Goal: Task Accomplishment & Management: Complete application form

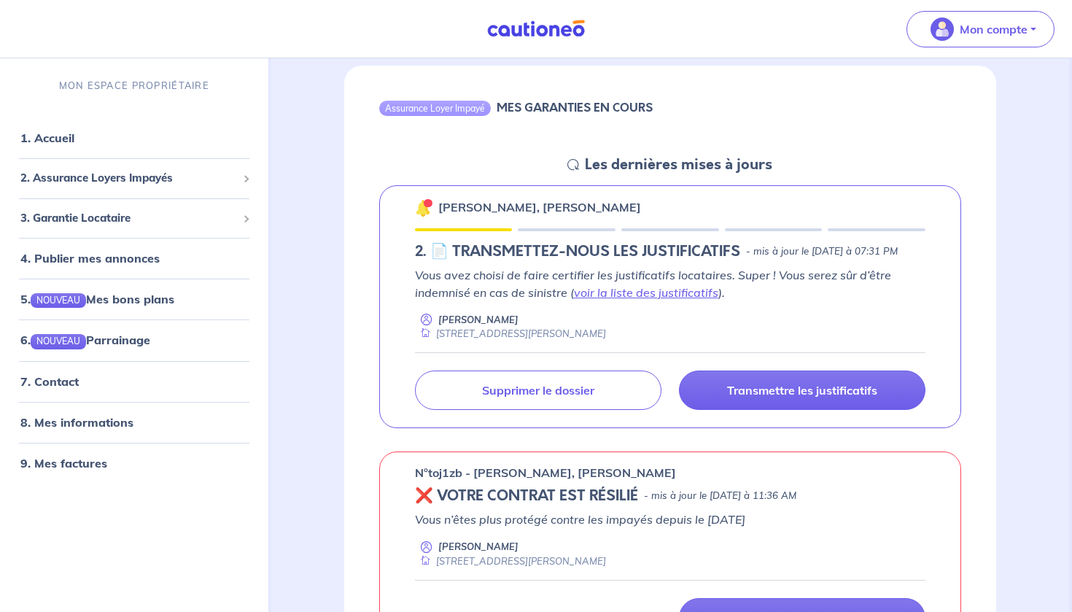
scroll to position [141, 0]
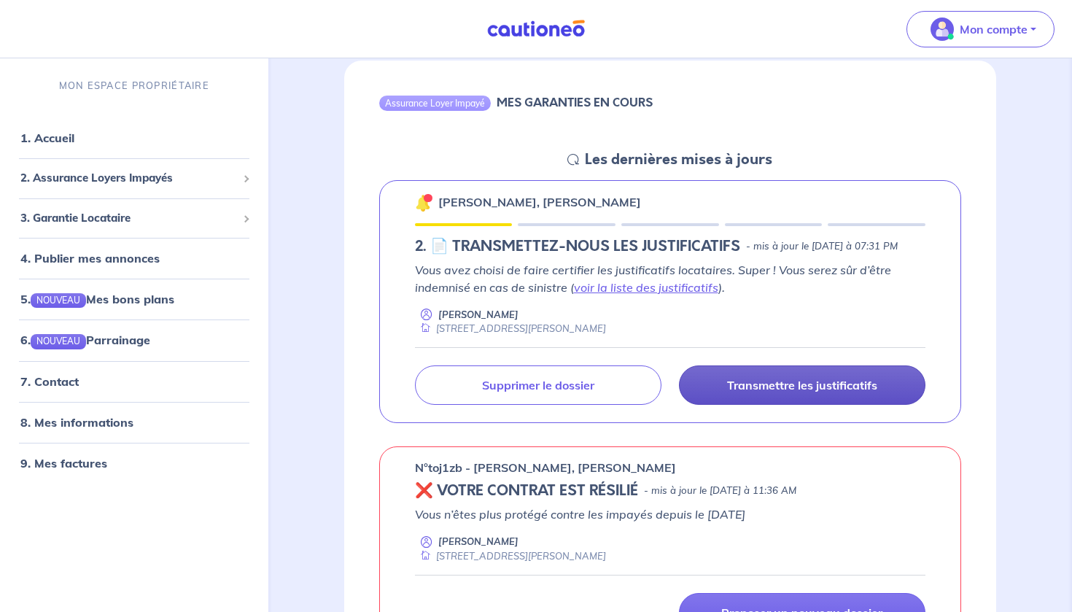
click at [797, 392] on p "Transmettre les justificatifs" at bounding box center [802, 385] width 150 height 15
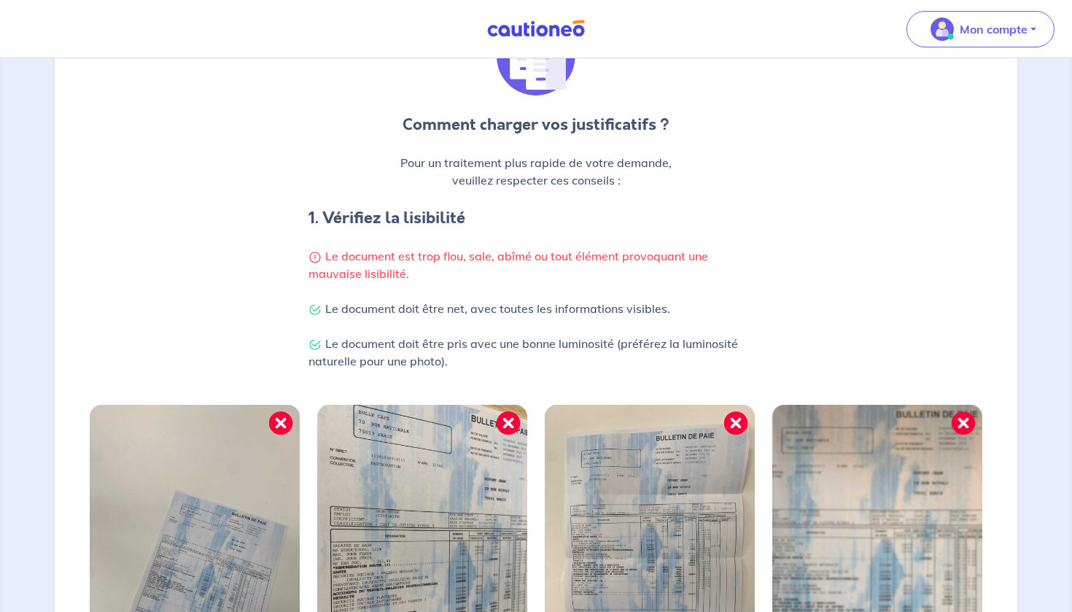
scroll to position [432, 0]
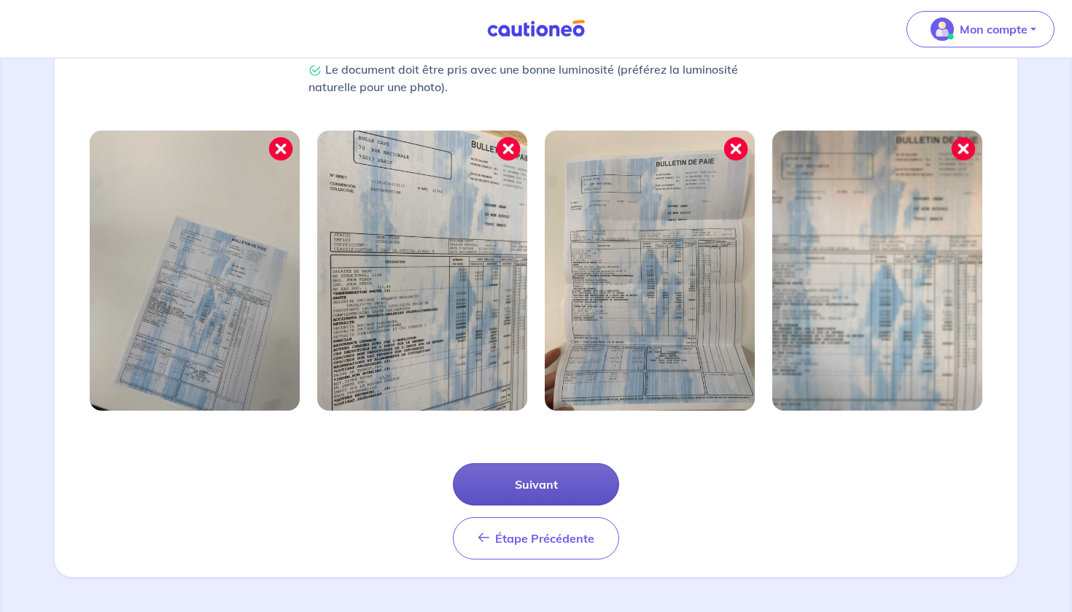
click at [543, 492] on button "Suivant" at bounding box center [536, 484] width 166 height 42
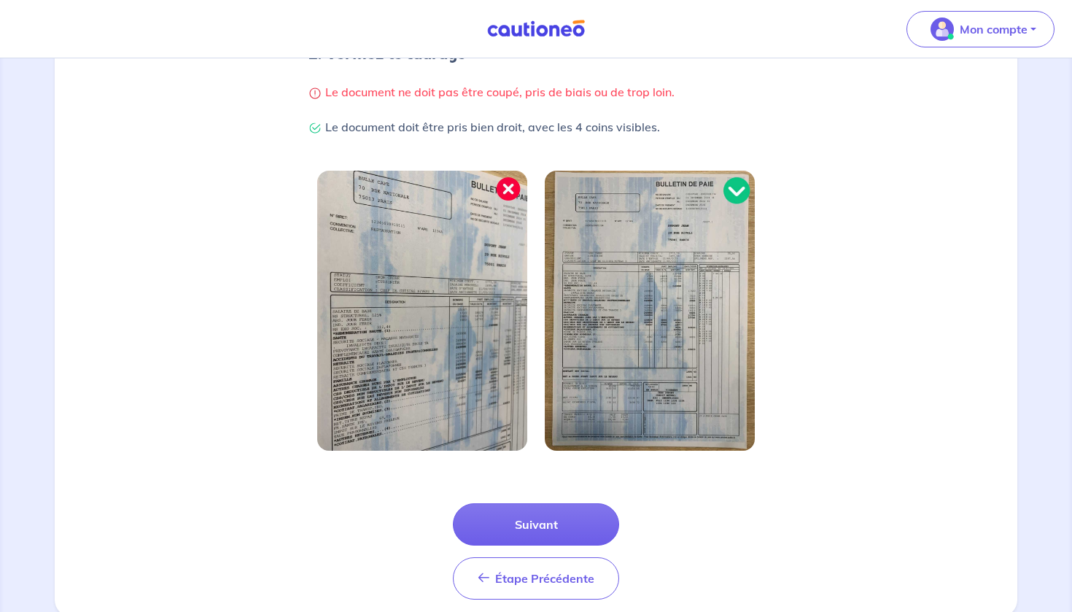
scroll to position [362, 0]
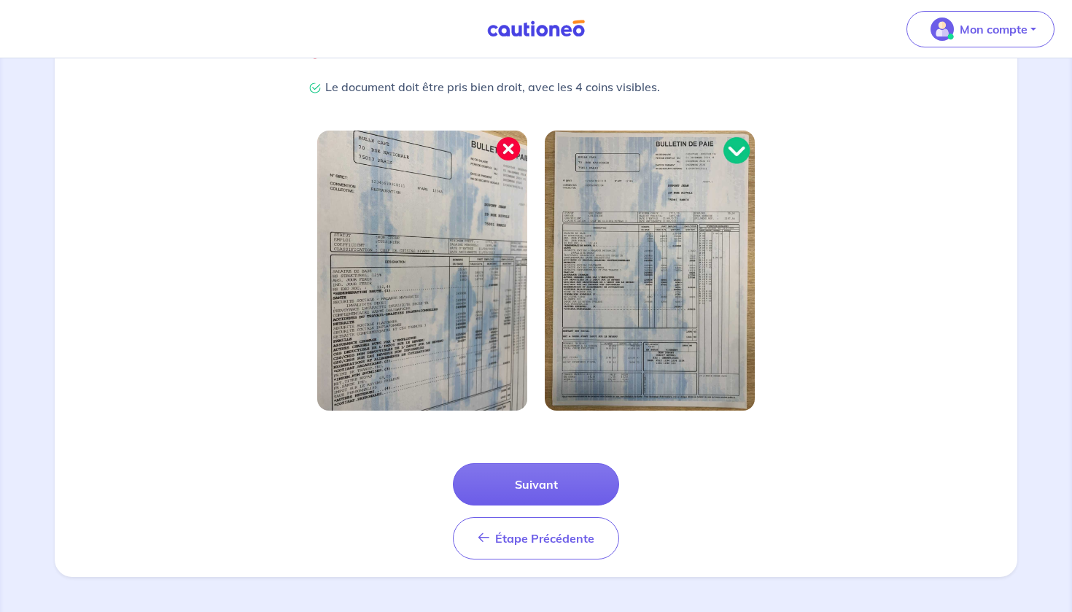
click at [533, 461] on div "Étape Précédente Précédent Suivant" at bounding box center [535, 493] width 945 height 131
click at [522, 480] on button "Suivant" at bounding box center [536, 484] width 166 height 42
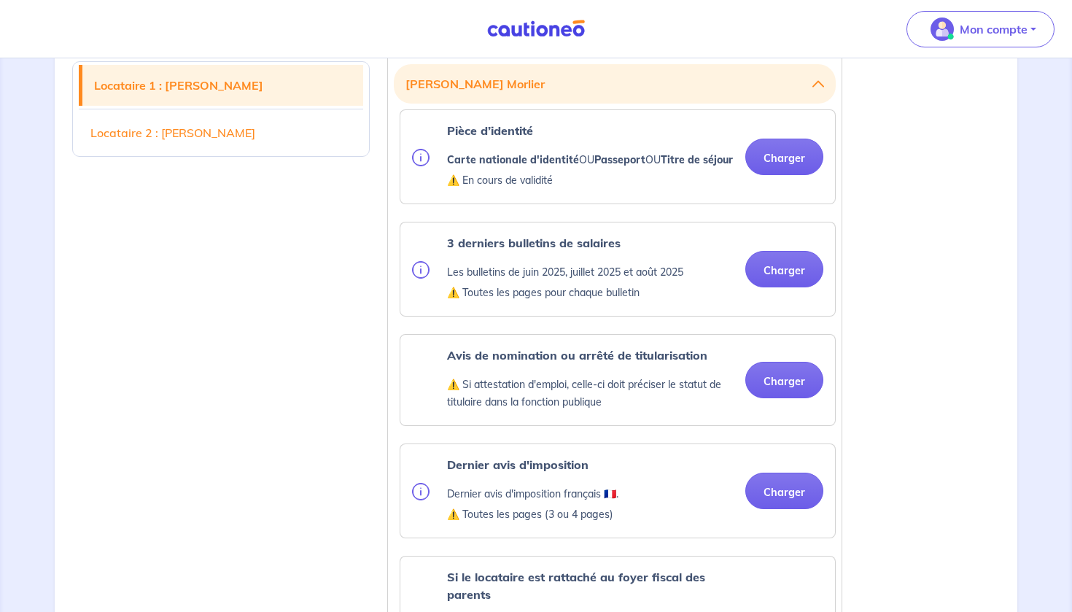
scroll to position [440, 0]
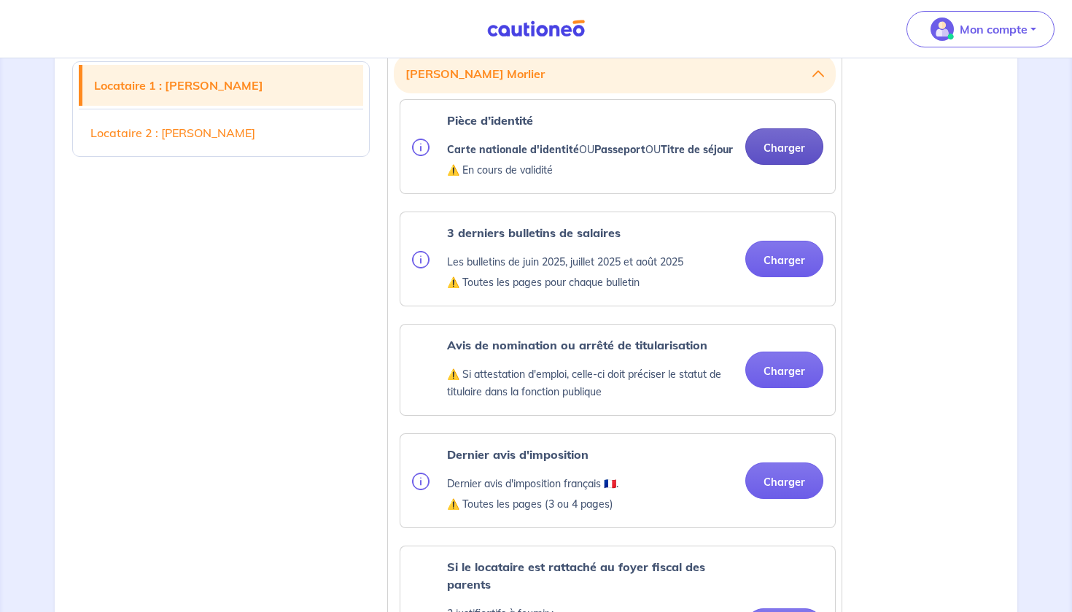
click at [782, 145] on button "Charger" at bounding box center [784, 146] width 78 height 36
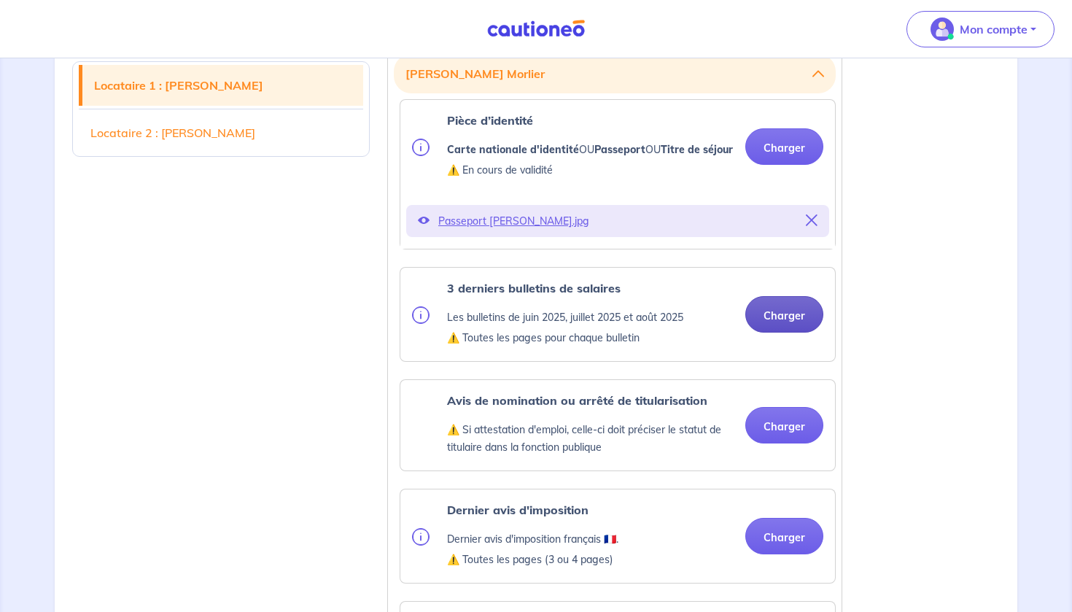
click at [774, 333] on button "Charger" at bounding box center [784, 314] width 78 height 36
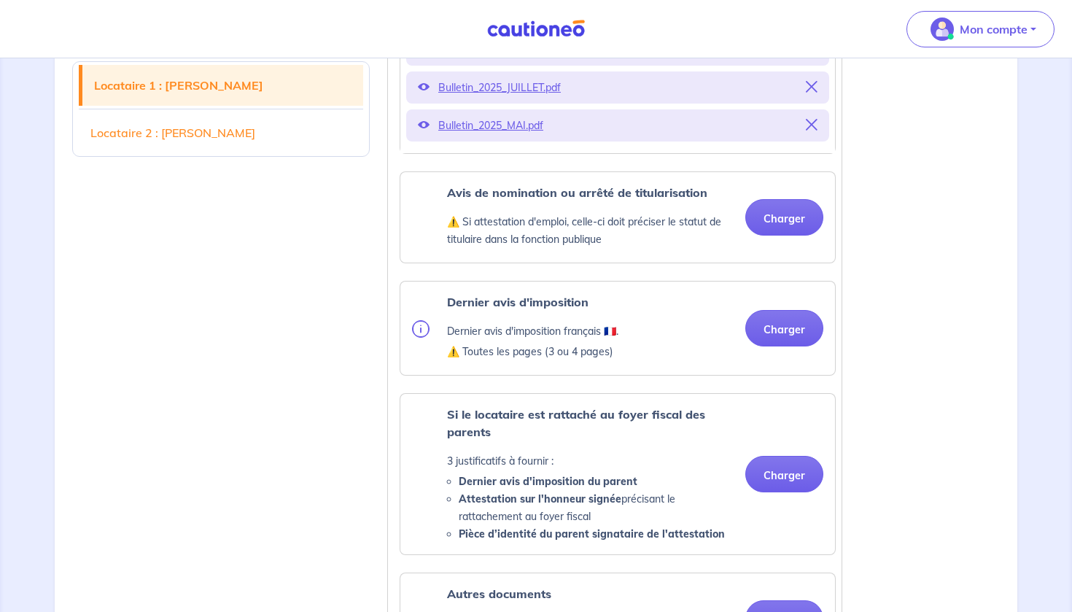
scroll to position [781, 0]
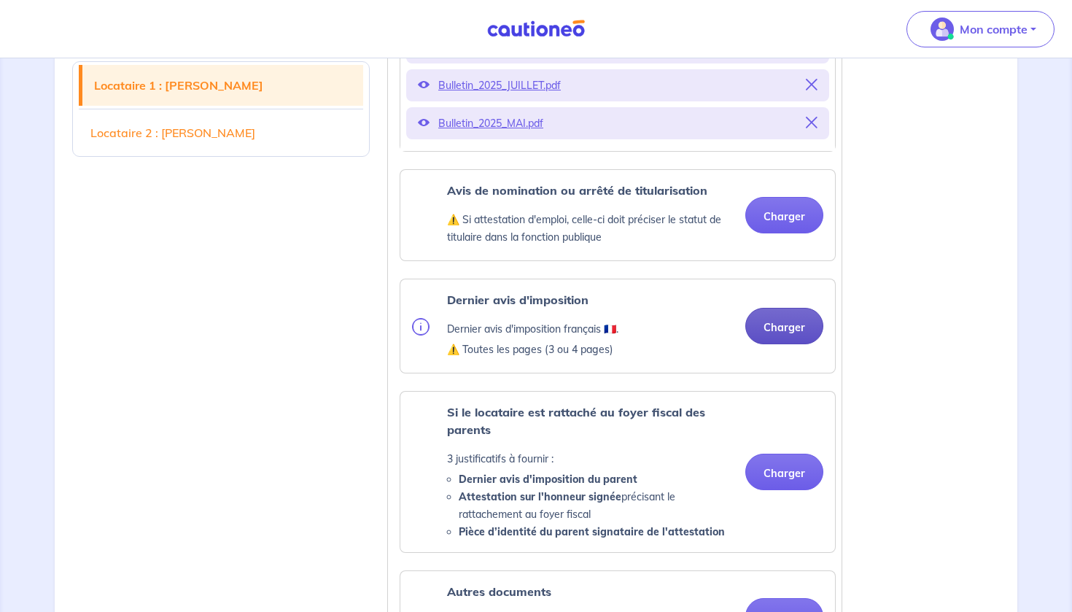
click at [783, 344] on button "Charger" at bounding box center [784, 326] width 78 height 36
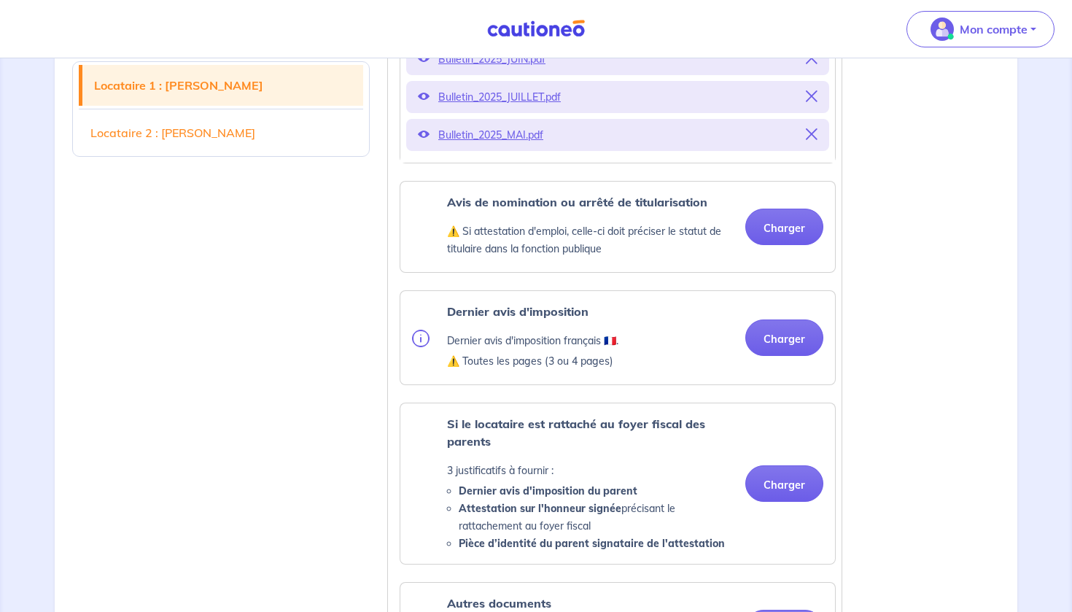
scroll to position [767, 0]
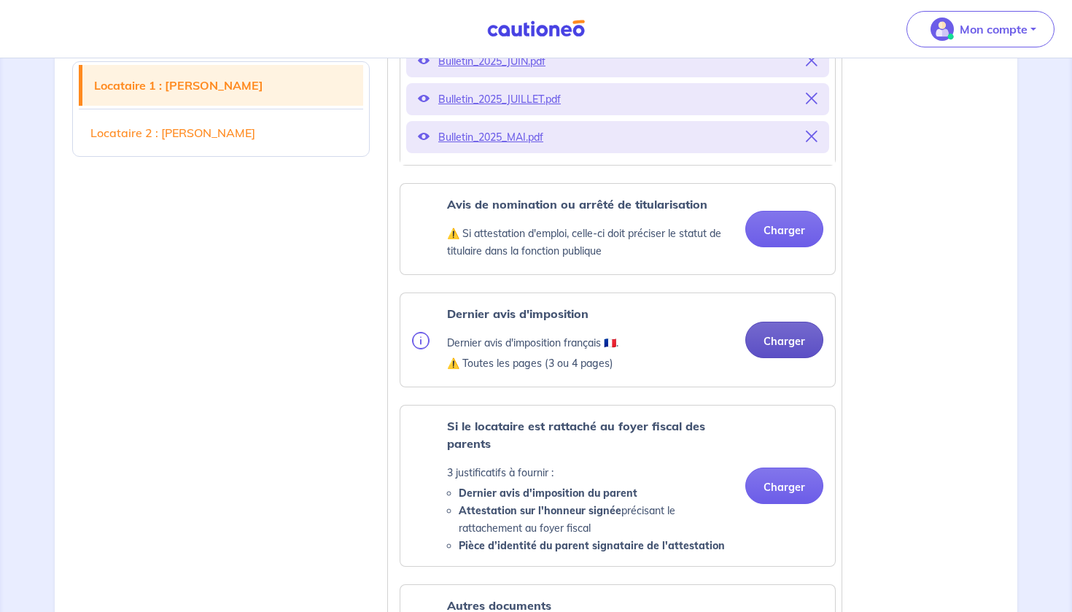
click at [773, 358] on button "Charger" at bounding box center [784, 340] width 78 height 36
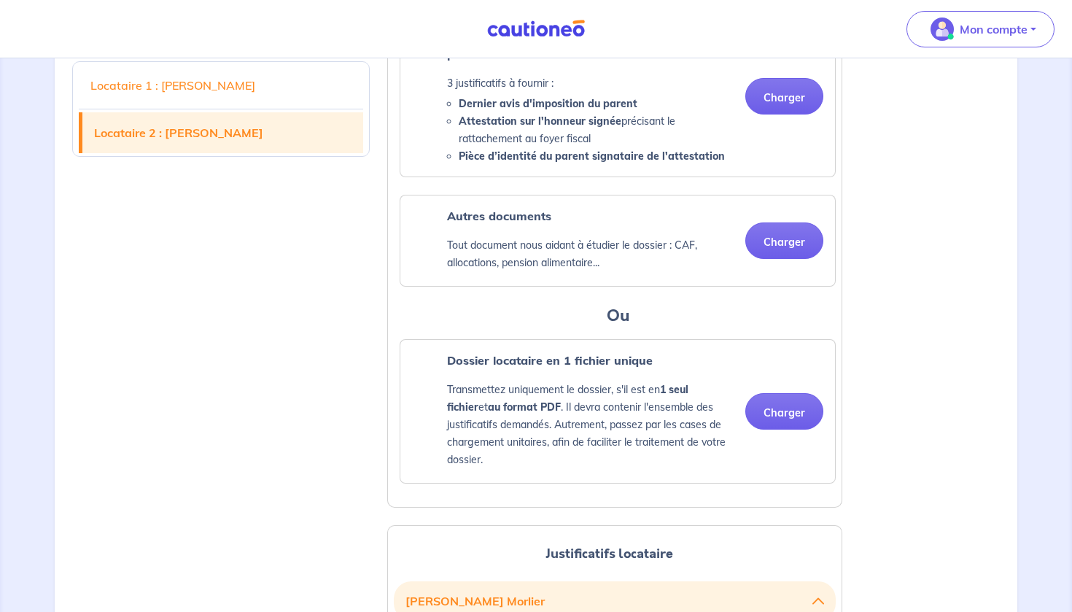
scroll to position [1213, 0]
click at [782, 258] on button "Charger" at bounding box center [784, 240] width 78 height 36
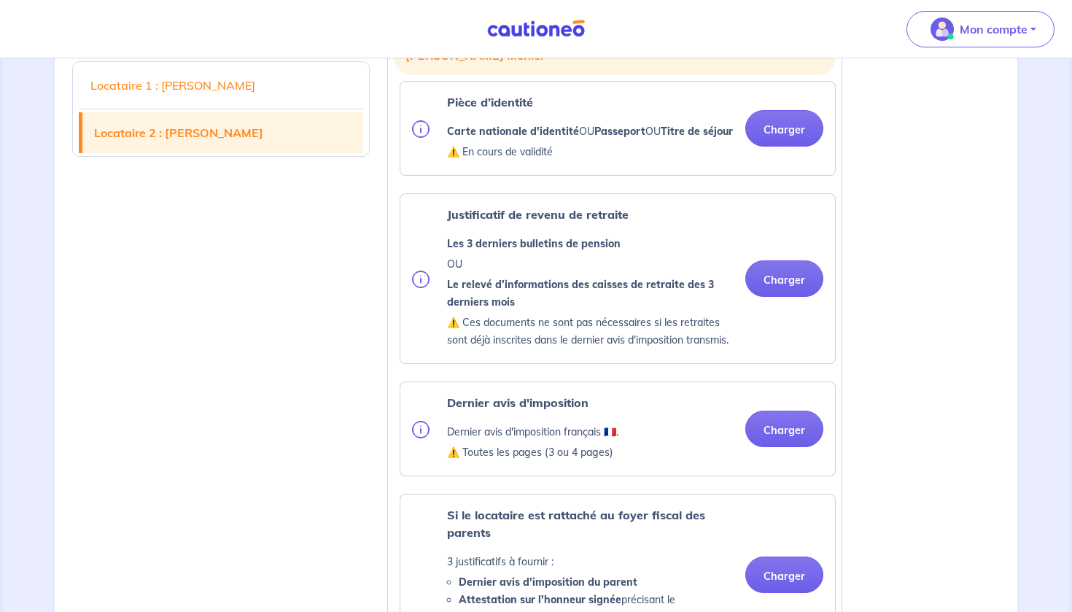
scroll to position [1819, 0]
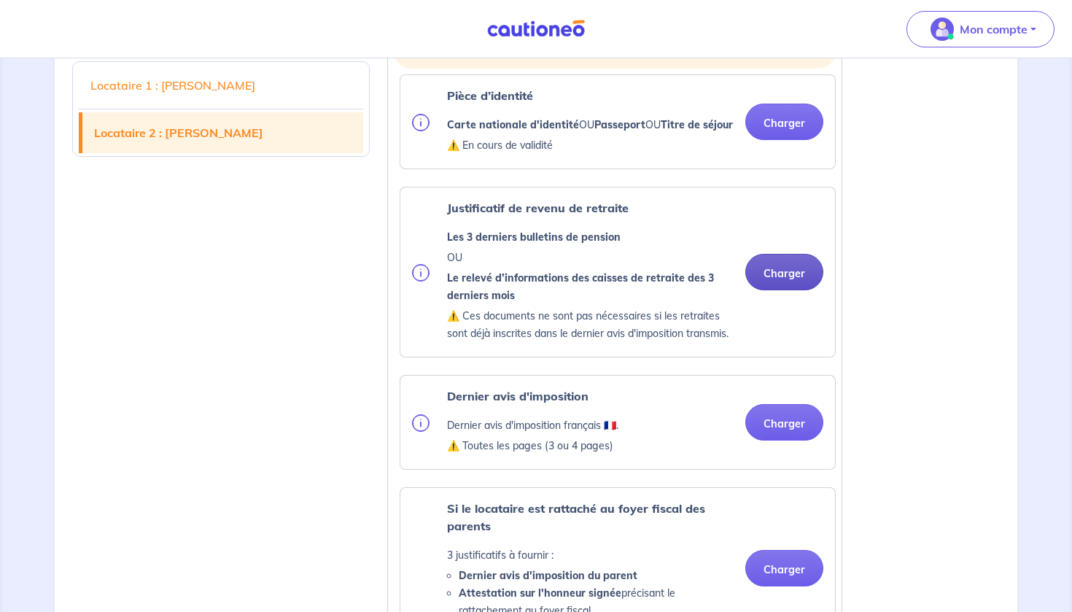
click at [769, 290] on button "Charger" at bounding box center [784, 272] width 78 height 36
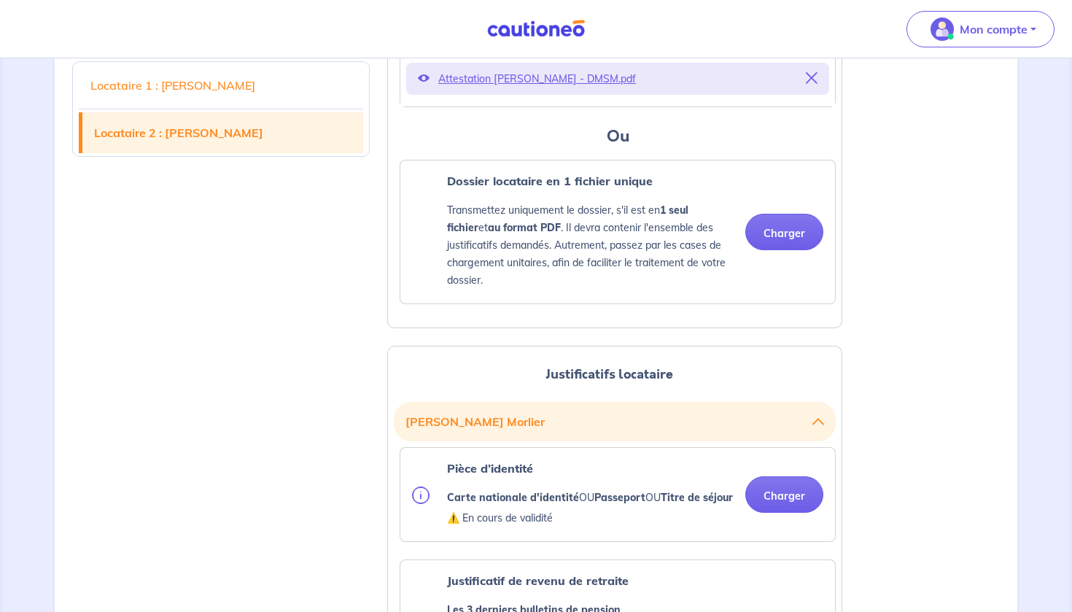
scroll to position [1447, 0]
click at [798, 512] on button "Charger" at bounding box center [784, 493] width 78 height 36
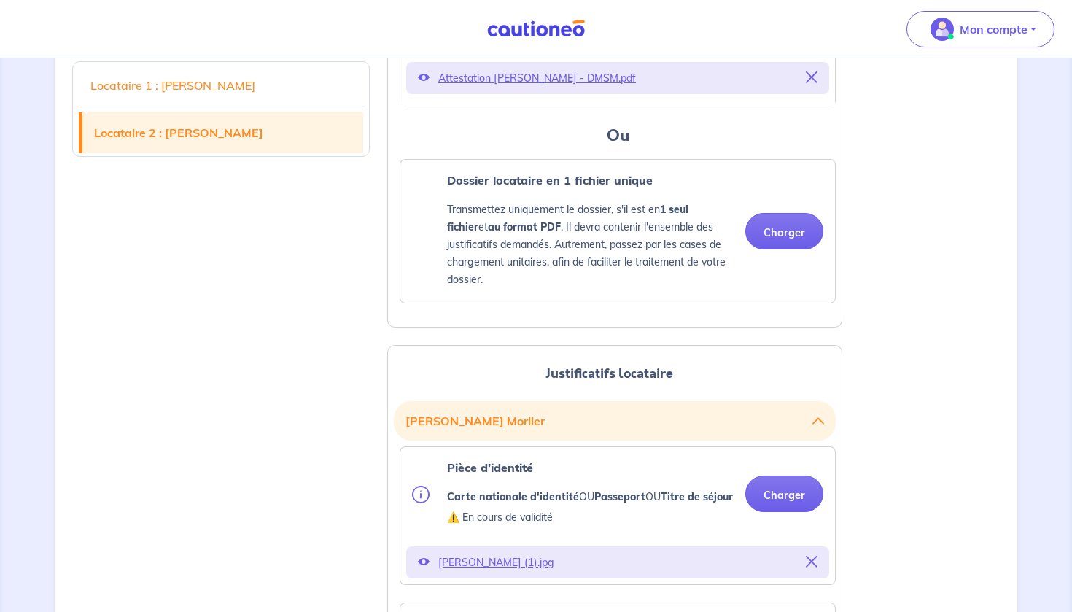
click at [917, 421] on div "Locataire 1 : [PERSON_NAME] Locataire 2 : [PERSON_NAME] Justificatifs locataire…" at bounding box center [535, 507] width 945 height 3068
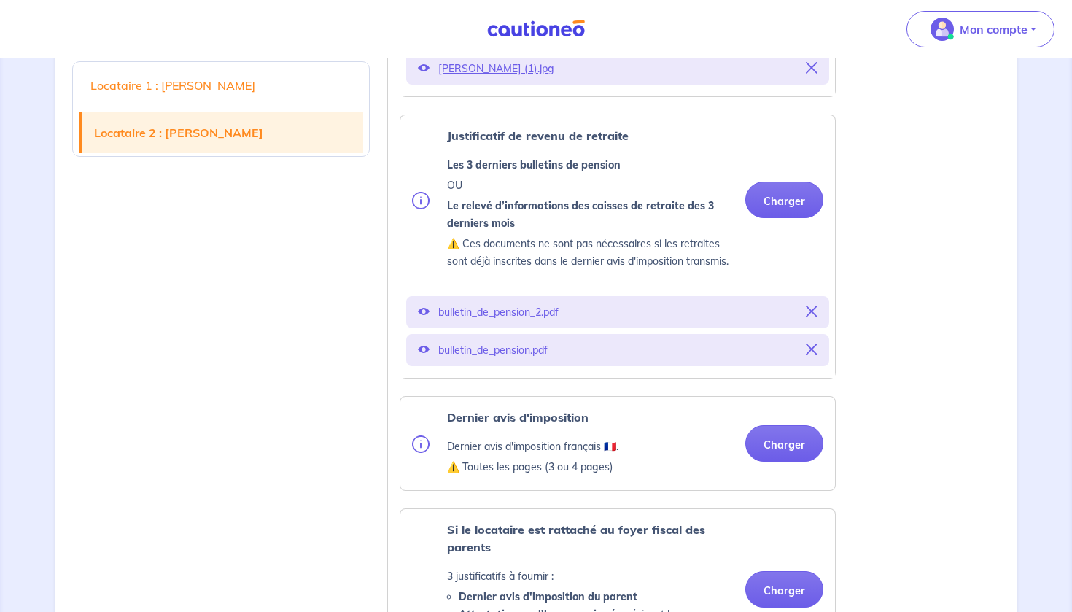
scroll to position [2007, 0]
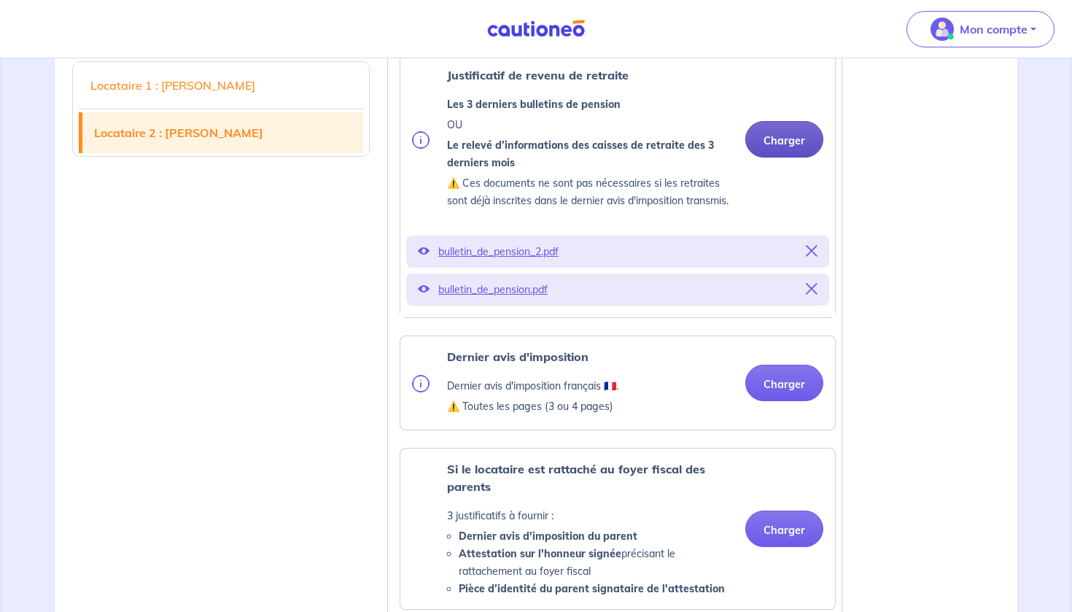
click at [803, 158] on button "Charger" at bounding box center [784, 139] width 78 height 36
click at [814, 401] on button "Charger" at bounding box center [784, 383] width 78 height 36
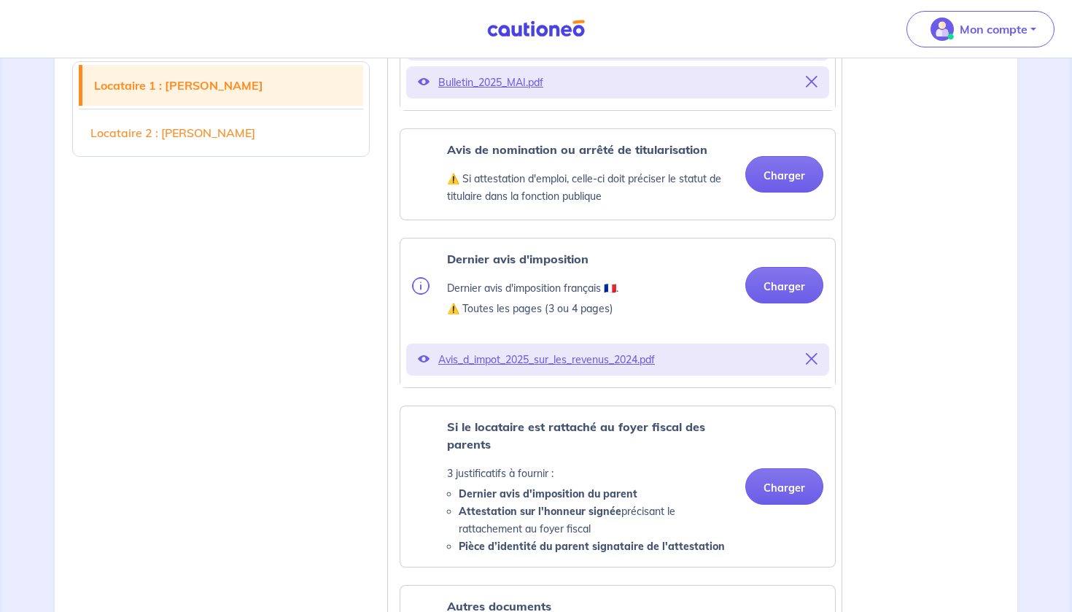
scroll to position [821, 0]
click at [784, 296] on button "Charger" at bounding box center [784, 286] width 78 height 36
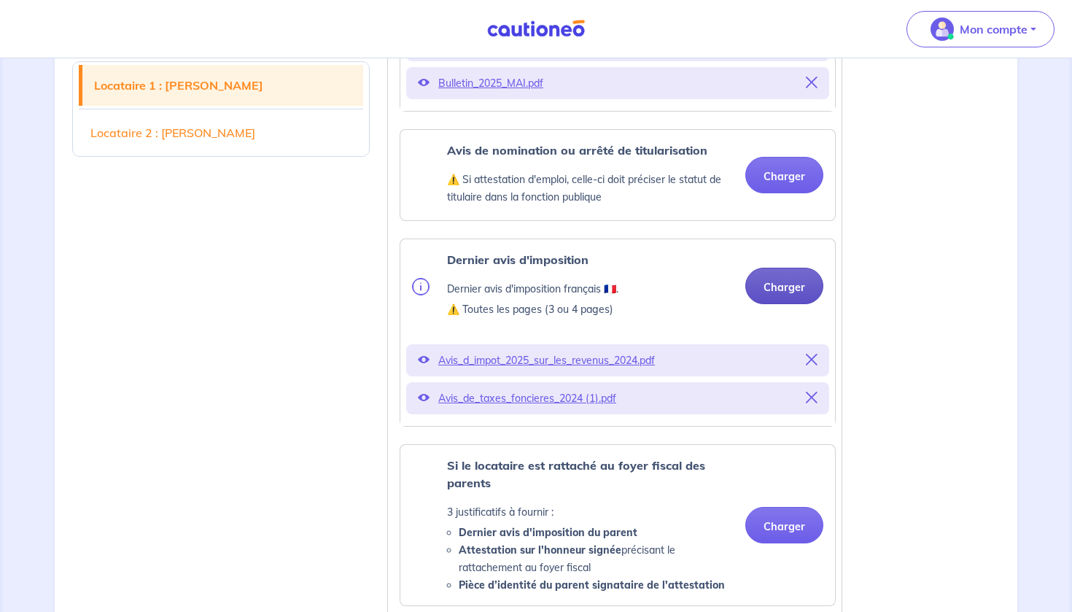
click at [771, 304] on button "Charger" at bounding box center [784, 286] width 78 height 36
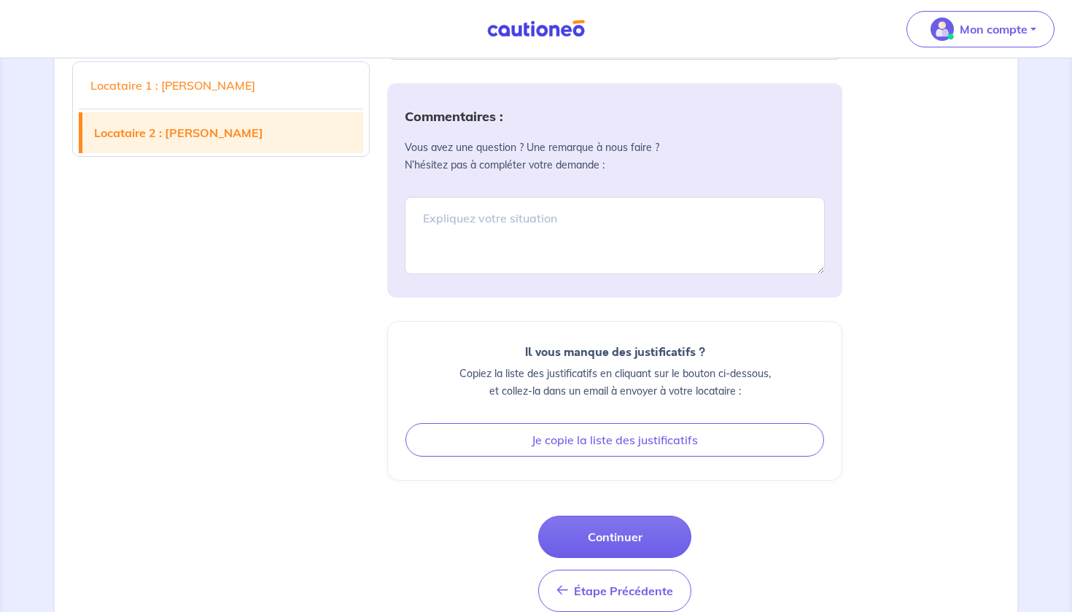
scroll to position [3008, 0]
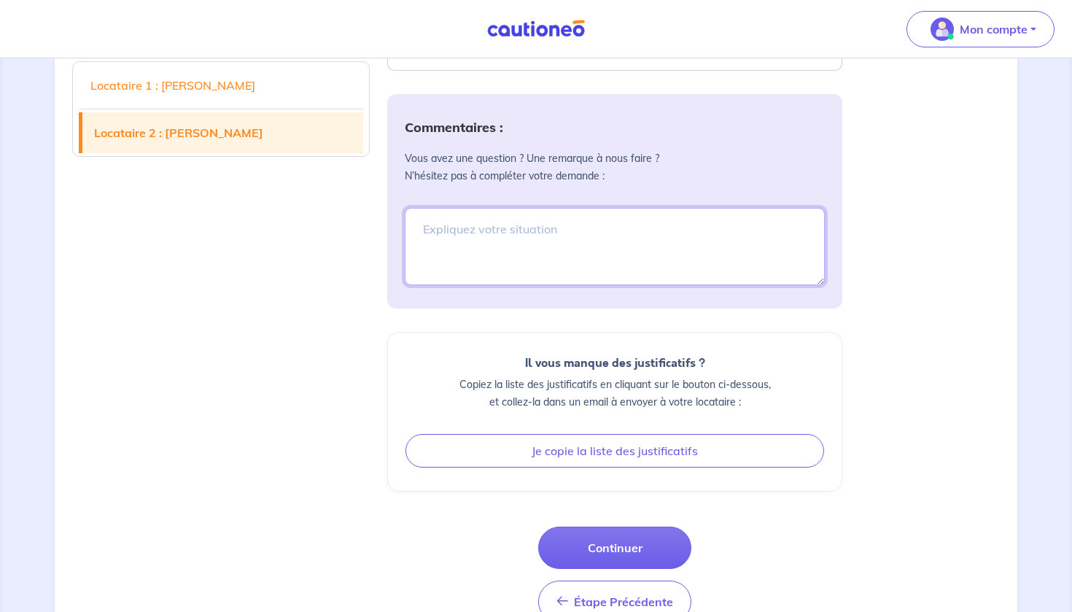
click at [717, 282] on textarea at bounding box center [615, 246] width 420 height 77
click at [530, 260] on textarea "Le second locataire solidaire est le père de la locataire pour justifier de rev…" at bounding box center [615, 246] width 420 height 77
click at [815, 268] on textarea "Le second locataire solidaire est le père de la locataire pour justifier de rev…" at bounding box center [615, 246] width 420 height 77
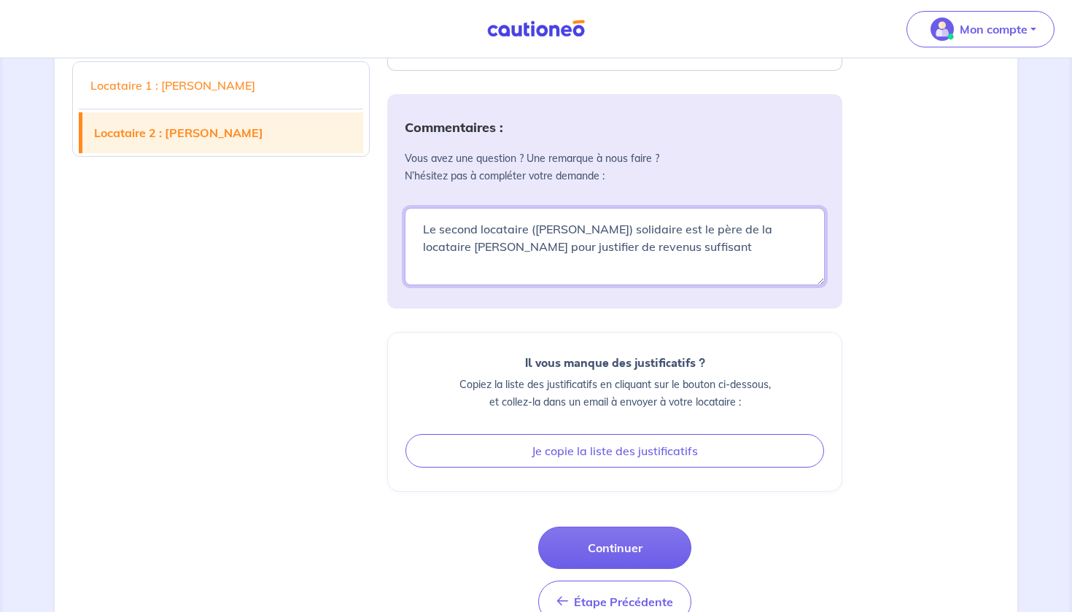
click at [694, 284] on textarea "Le second locataire ([PERSON_NAME]) solidaire est le père de la locataire pour …" at bounding box center [615, 246] width 420 height 77
type textarea "Le second locataire ([PERSON_NAME]) solidaire est le père de la locataire [PERS…"
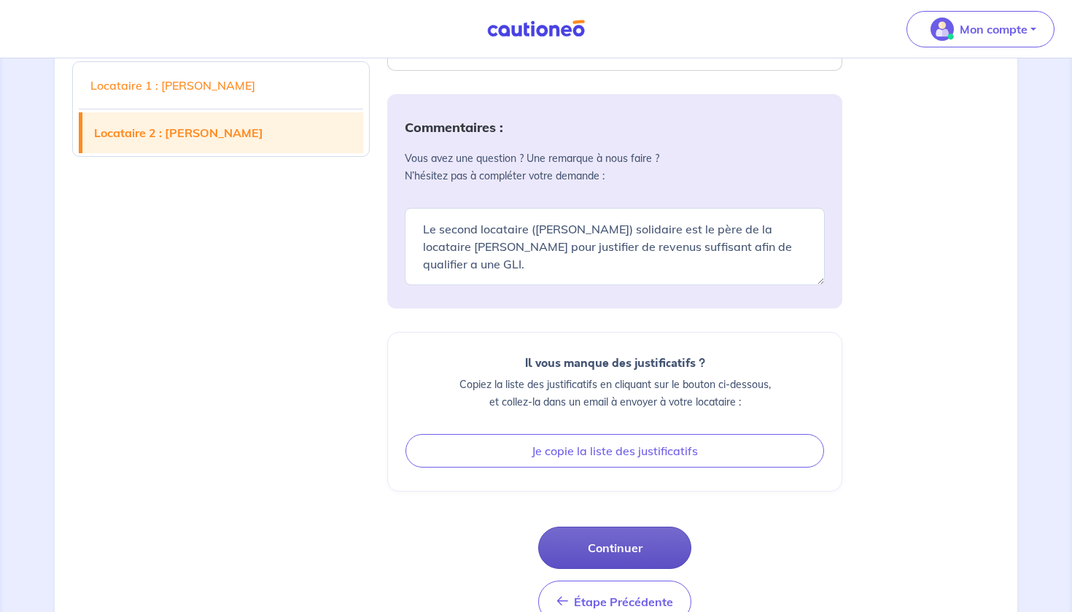
click at [622, 569] on button "Continuer" at bounding box center [614, 547] width 153 height 42
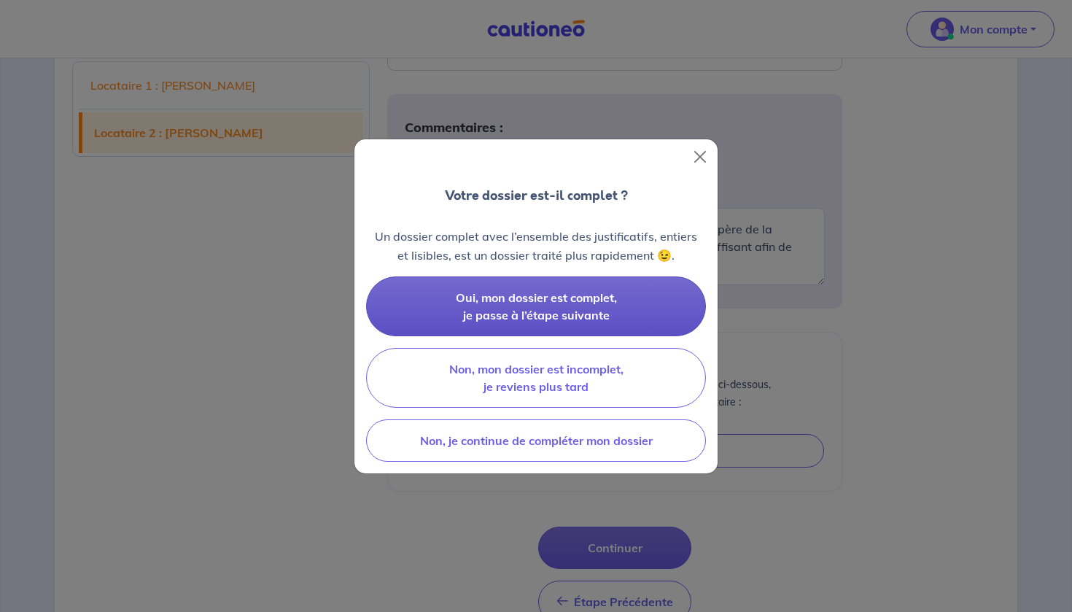
click at [516, 316] on span "Oui, mon dossier est complet, je passe à l’étape suivante" at bounding box center [536, 306] width 161 height 32
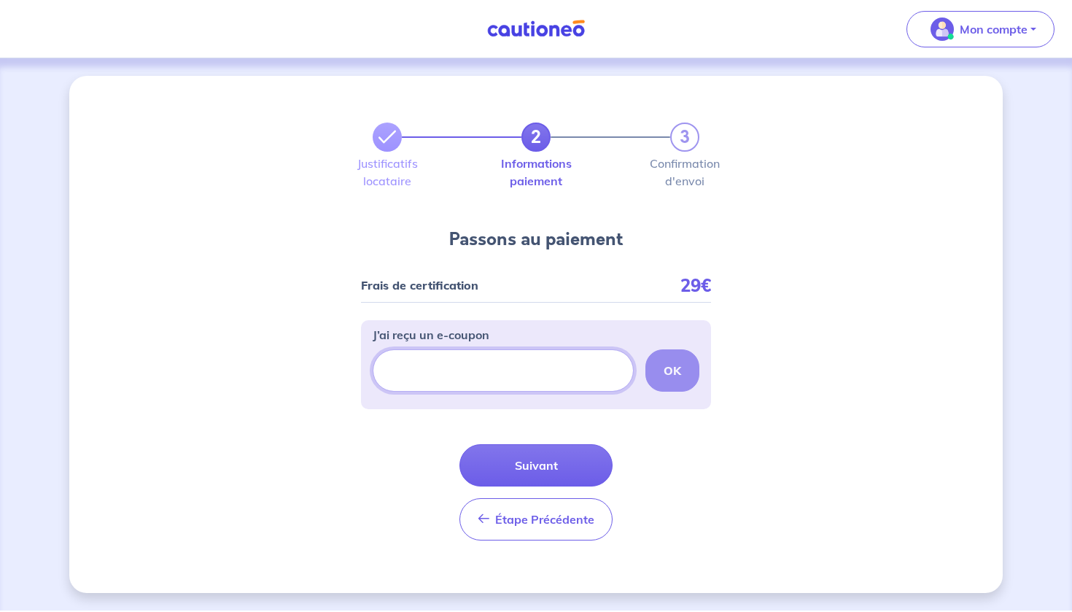
click at [505, 381] on input "J’ai reçu un e-coupon" at bounding box center [503, 370] width 261 height 42
paste input "CAU01"
type input "CAU01"
click at [666, 372] on strong "OK" at bounding box center [673, 370] width 18 height 15
click at [434, 372] on input "J’ai reçu un e-coupon" at bounding box center [503, 370] width 261 height 42
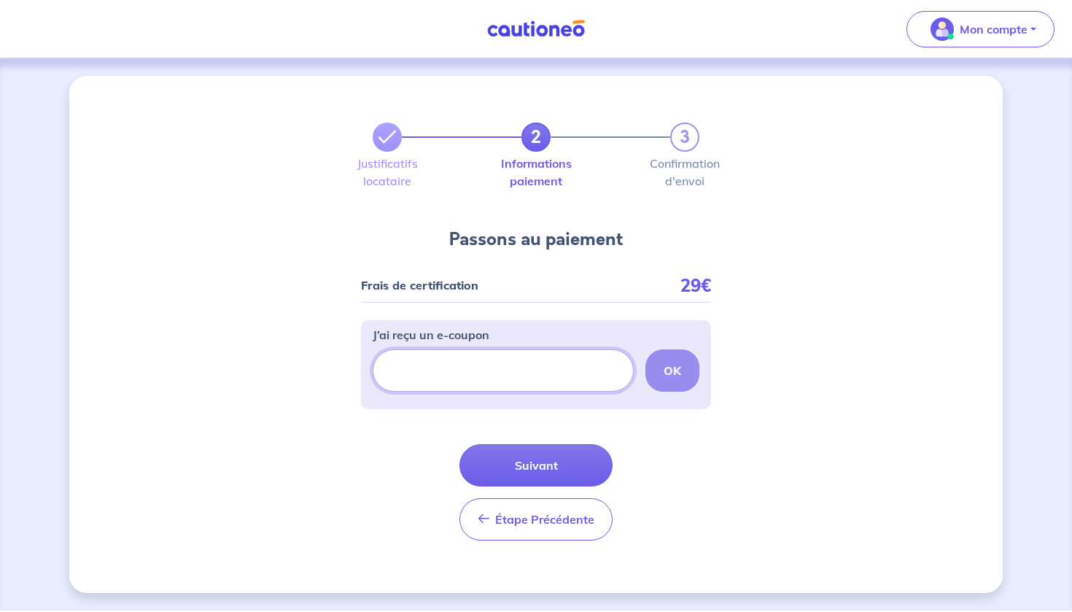
paste input "[URL][DOMAIN_NAME]"
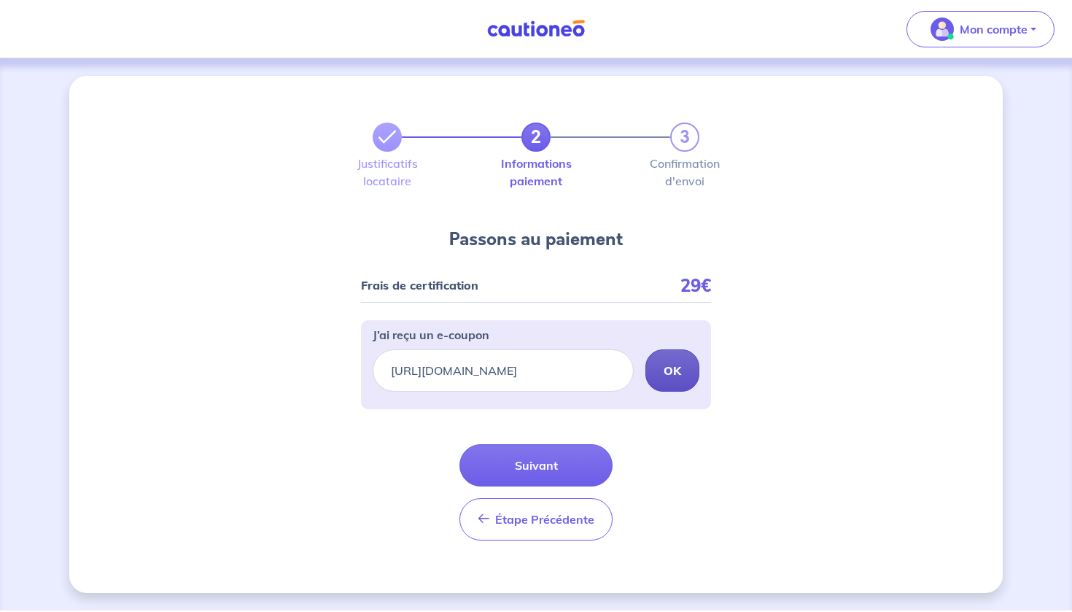
click at [675, 376] on strong "OK" at bounding box center [673, 370] width 18 height 15
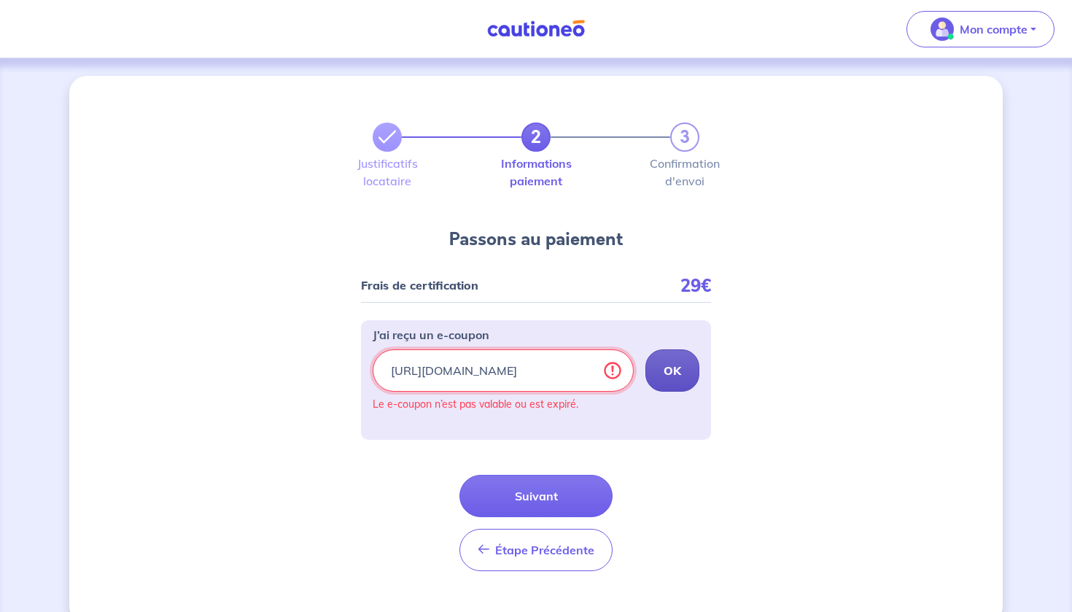
drag, startPoint x: 394, startPoint y: 369, endPoint x: 773, endPoint y: 386, distance: 379.5
click at [773, 386] on div "2 3 Justificatifs locataire Informations paiement Confirmation d'envoi Passons …" at bounding box center [535, 350] width 933 height 548
paste input "AV_SOFINCO1 :"
click at [670, 371] on strong "OK" at bounding box center [673, 370] width 18 height 15
click at [666, 363] on strong "OK" at bounding box center [673, 370] width 18 height 15
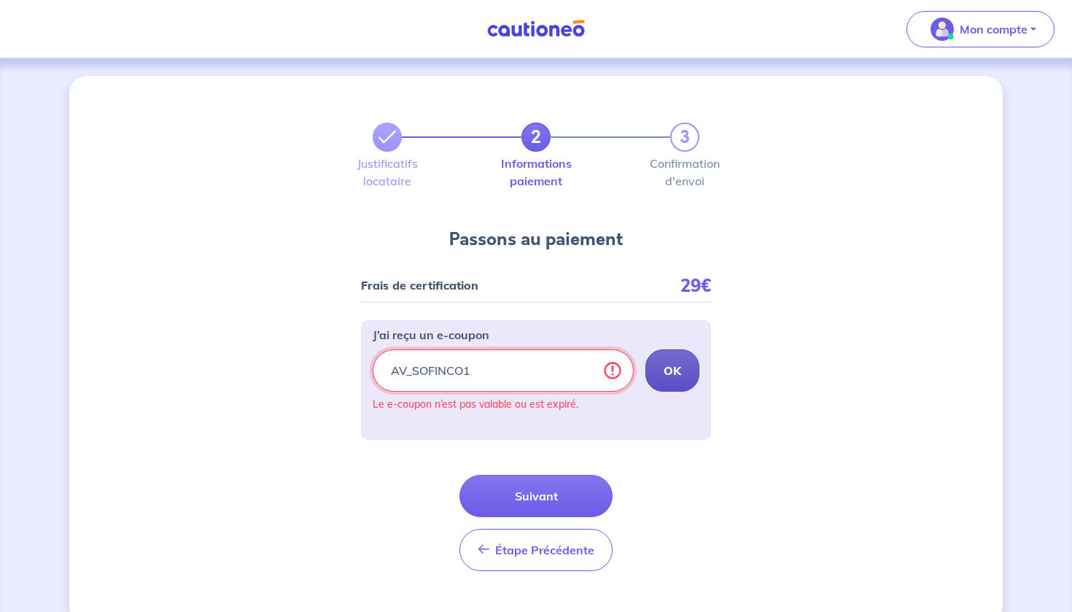
click at [580, 369] on input "AV_SOFINCO1" at bounding box center [503, 370] width 261 height 42
click at [612, 370] on input "AV_SOFINCO1" at bounding box center [503, 370] width 261 height 42
click at [658, 369] on button "OK" at bounding box center [672, 370] width 54 height 42
drag, startPoint x: 489, startPoint y: 378, endPoint x: 308, endPoint y: 378, distance: 180.8
click at [308, 378] on div "2 3 Justificatifs locataire Informations paiement Confirmation d'envoi Passons …" at bounding box center [535, 350] width 933 height 548
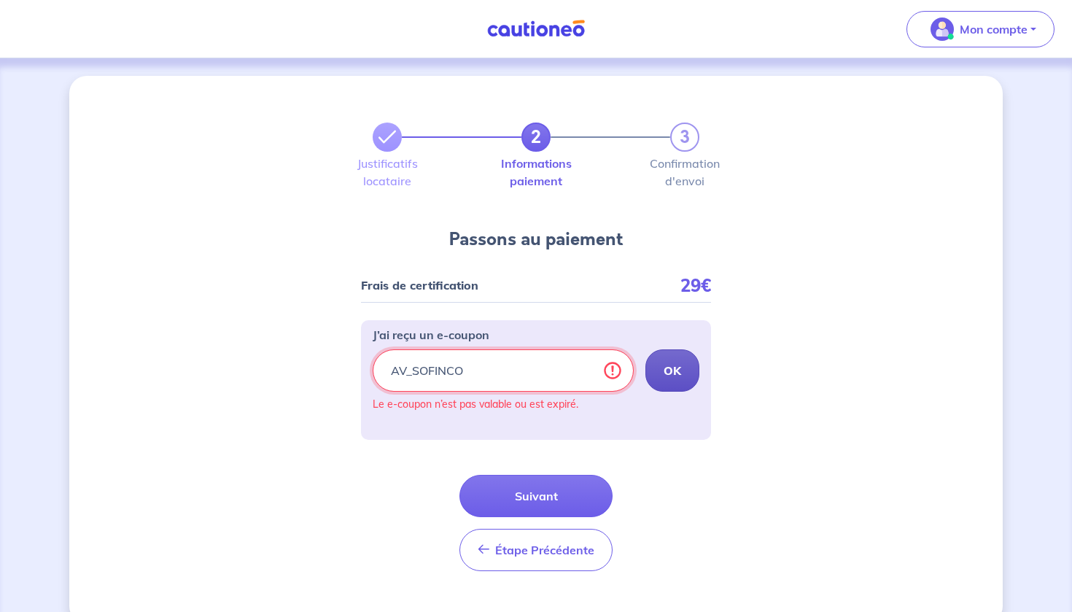
type input "AV_SOFINCO"
click at [682, 372] on button "OK" at bounding box center [672, 370] width 54 height 42
drag, startPoint x: 512, startPoint y: 372, endPoint x: 343, endPoint y: 372, distance: 169.2
click at [343, 372] on div "2 3 Justificatifs locataire Informations paiement Confirmation d'envoi Passons …" at bounding box center [535, 350] width 933 height 548
paste input "CSFPROMO"
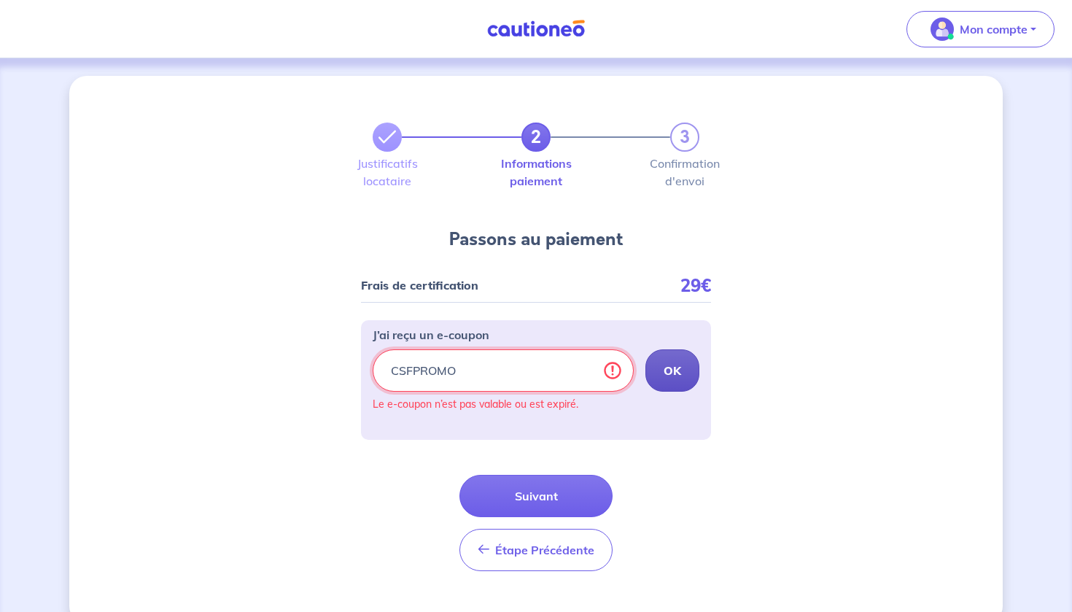
type input "CSFPROMO"
click at [669, 369] on strong "OK" at bounding box center [673, 370] width 18 height 15
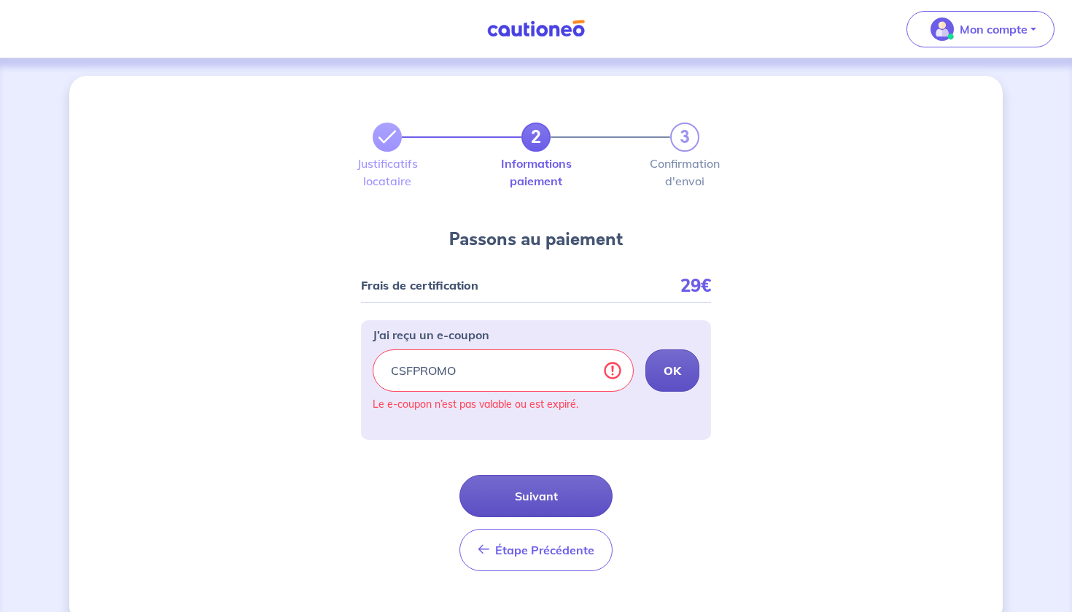
click at [537, 504] on button "Suivant" at bounding box center [535, 496] width 153 height 42
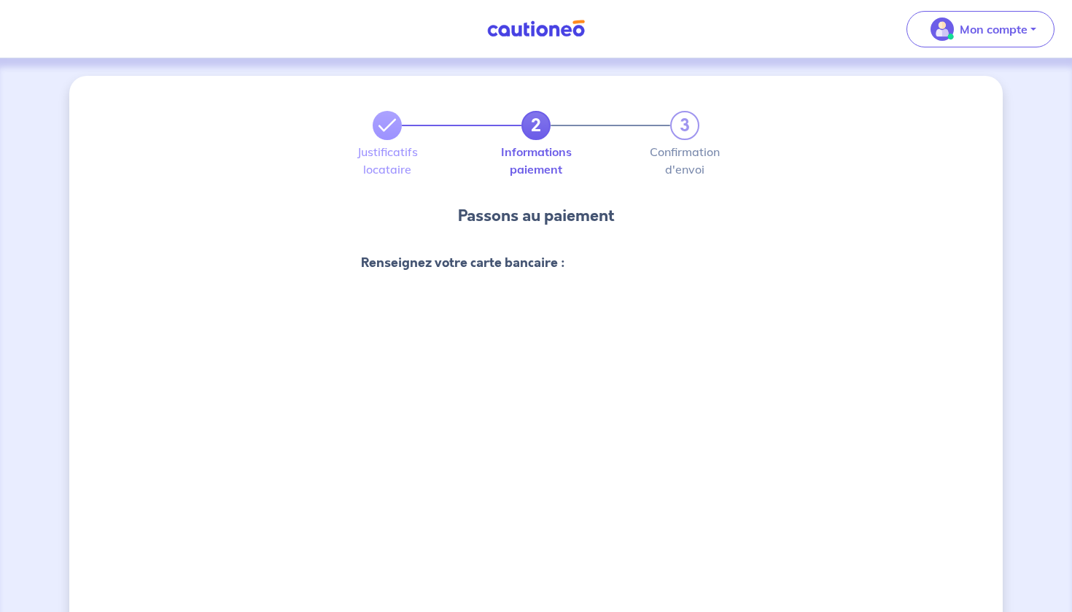
click at [787, 447] on div "2 3 Justificatifs locataire Informations paiement Confirmation d'envoi Passons …" at bounding box center [535, 551] width 933 height 950
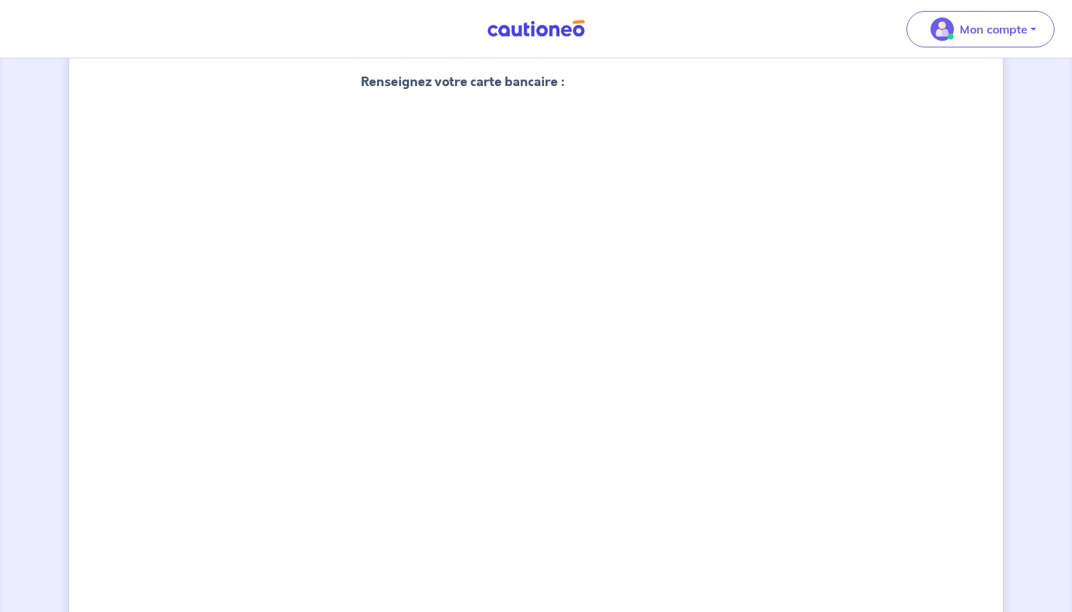
scroll to position [187, 0]
click at [857, 249] on div "2 3 Justificatifs locataire Informations paiement Confirmation d'envoi Passons …" at bounding box center [535, 520] width 933 height 1263
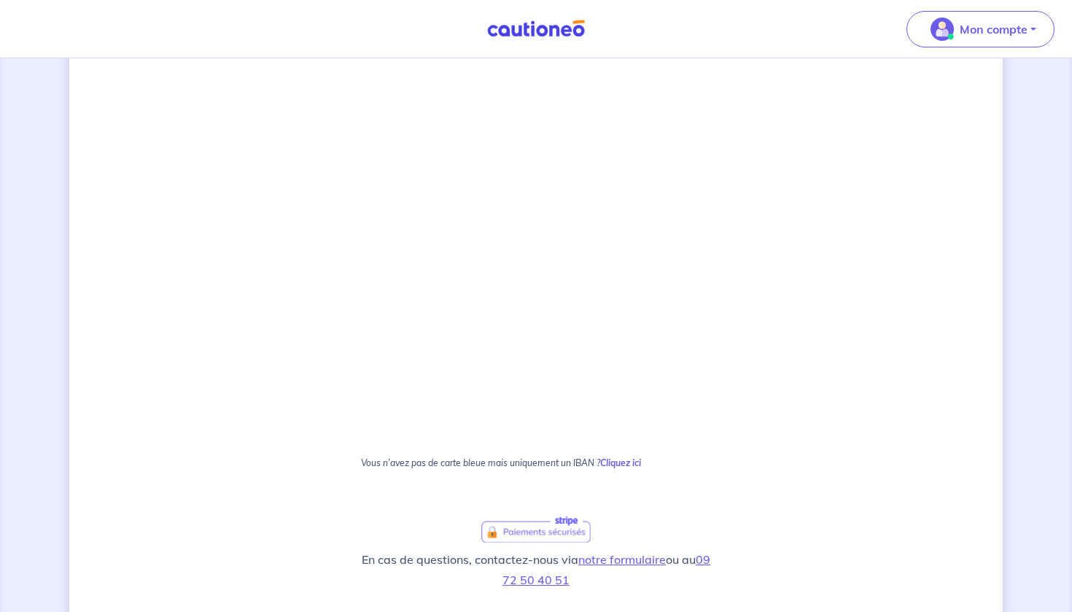
scroll to position [567, 0]
click at [187, 403] on div "2 3 Justificatifs locataire Informations paiement Confirmation d'envoi Passons …" at bounding box center [535, 140] width 933 height 1263
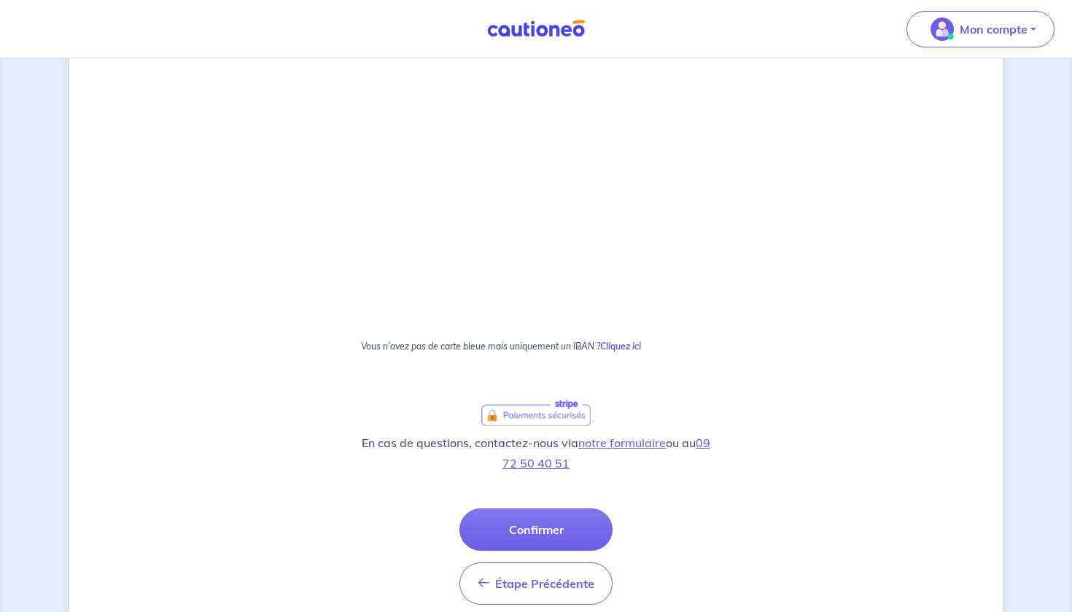
scroll to position [745, 0]
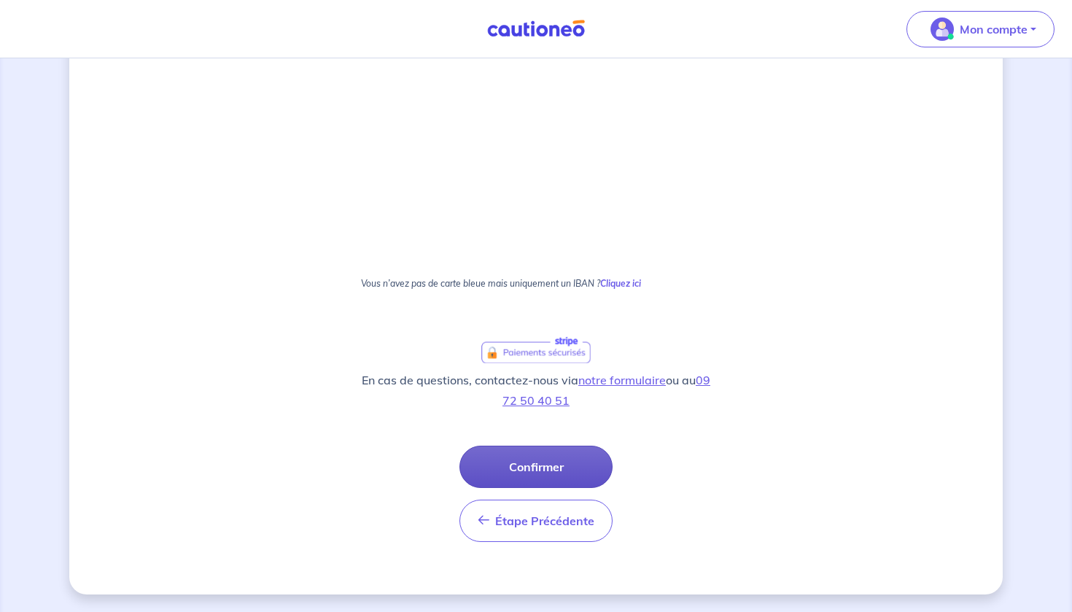
click at [521, 477] on button "Confirmer" at bounding box center [535, 467] width 153 height 42
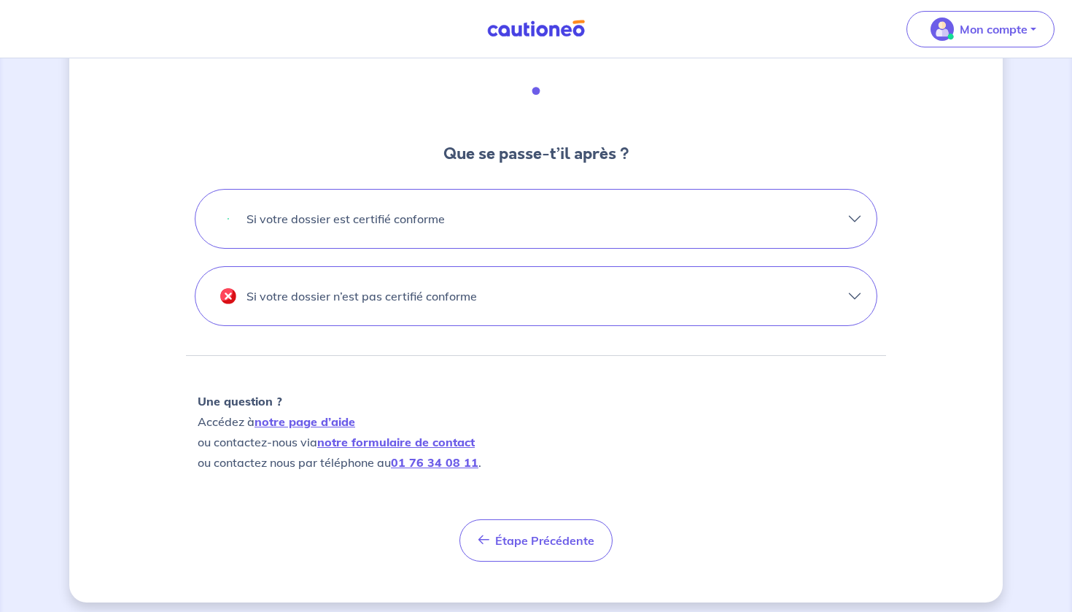
scroll to position [425, 0]
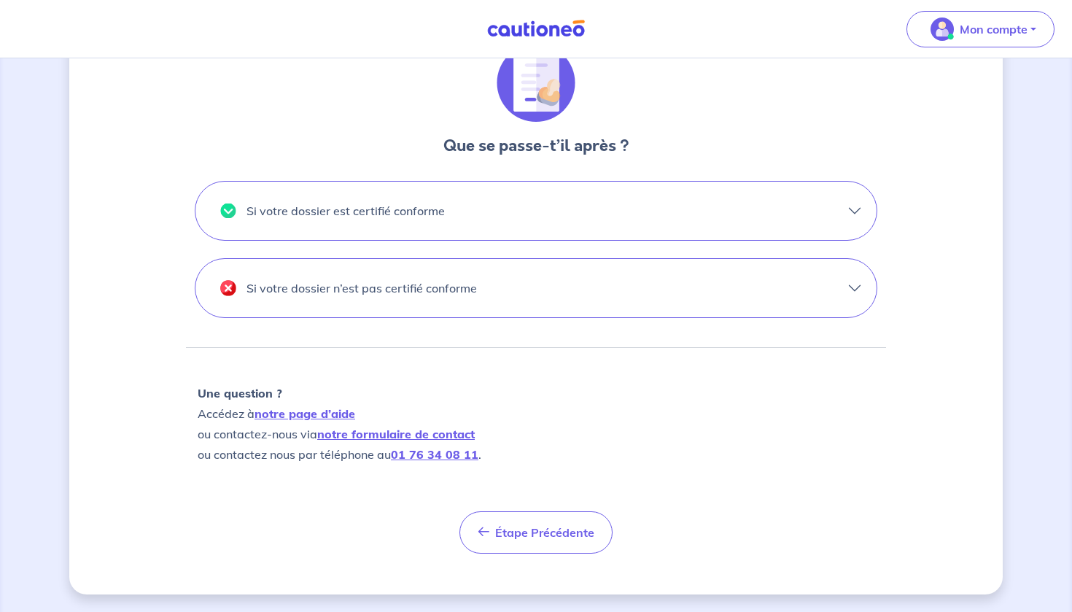
click at [843, 211] on button "Si votre dossier est certifié conforme" at bounding box center [535, 211] width 681 height 58
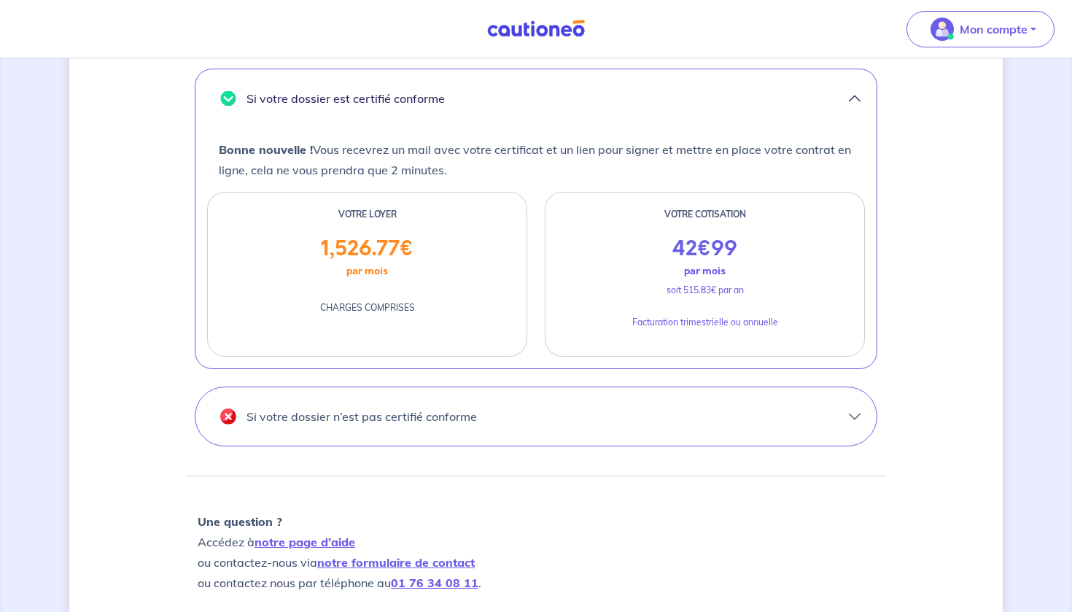
scroll to position [543, 0]
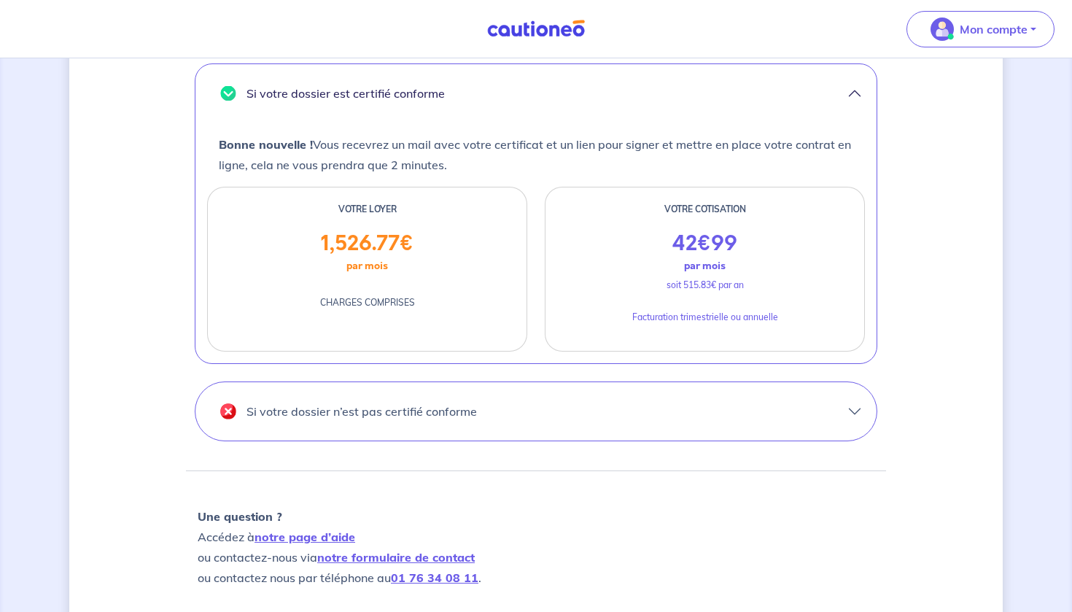
click at [855, 404] on button "Si votre dossier n’est pas certifié conforme" at bounding box center [535, 411] width 681 height 58
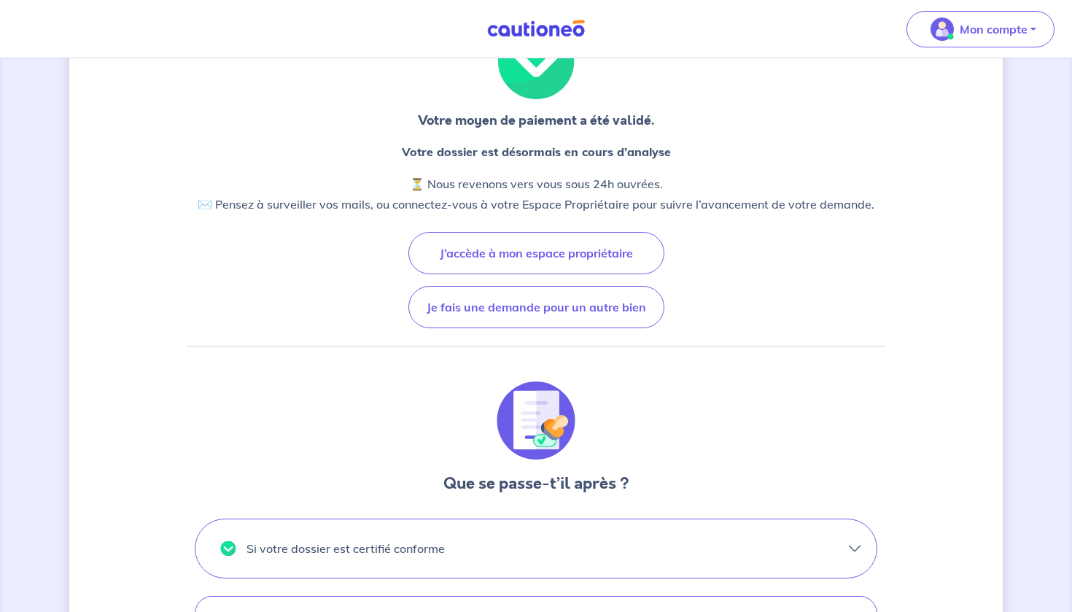
scroll to position [0, 0]
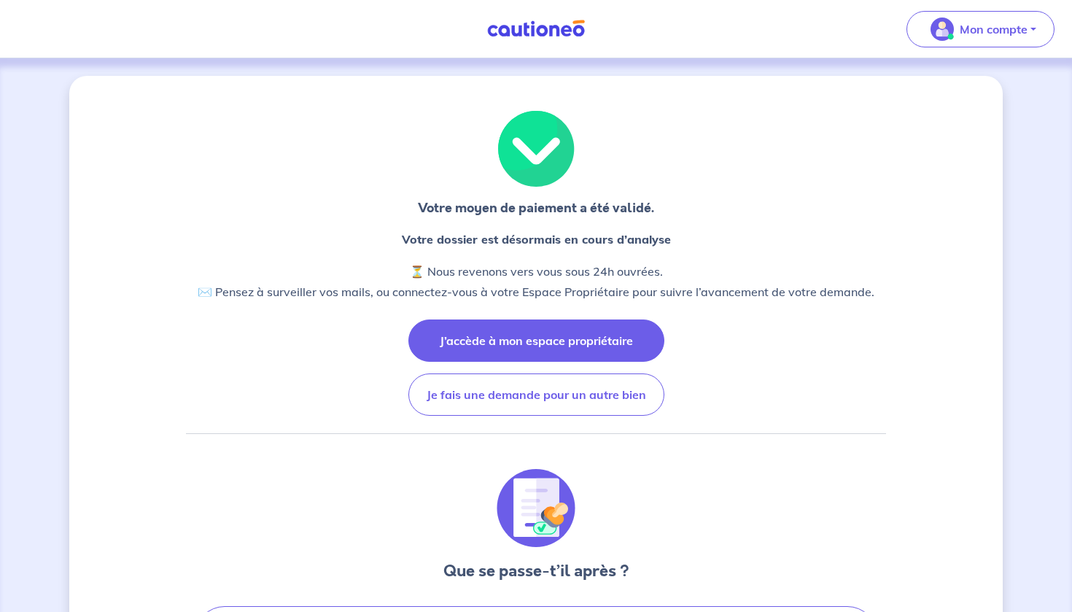
click at [613, 357] on button "J’accède à mon espace propriétaire" at bounding box center [536, 340] width 256 height 42
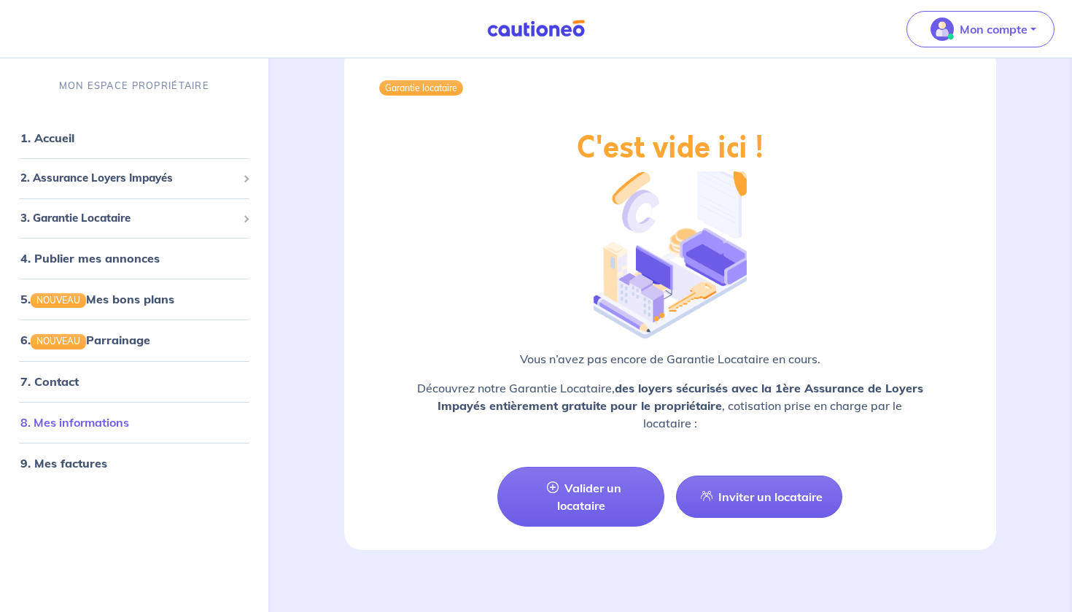
scroll to position [1919, 0]
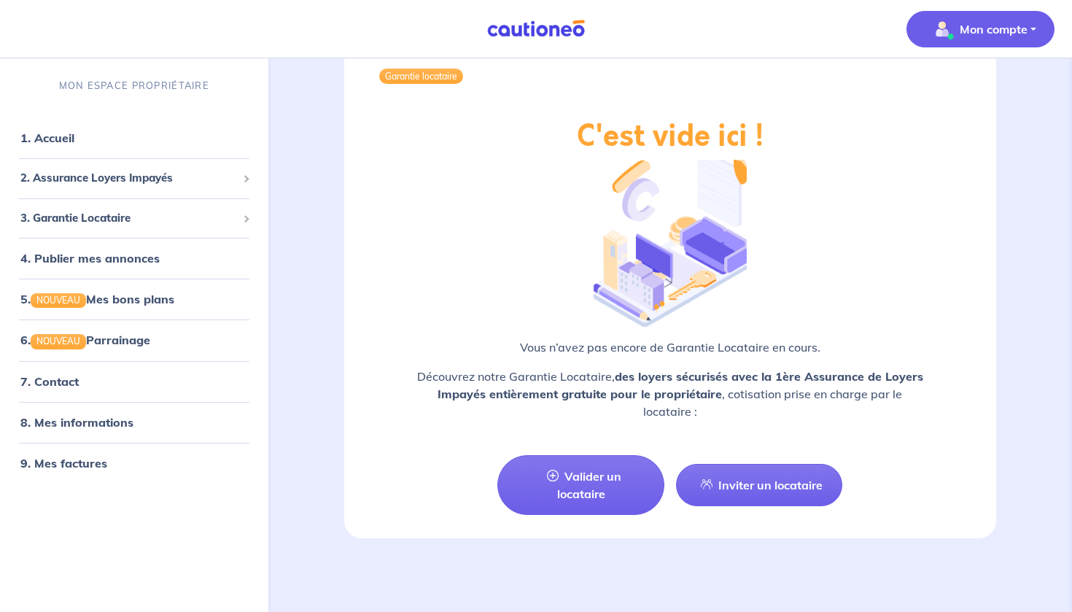
click at [1036, 42] on button "Mon compte" at bounding box center [980, 29] width 148 height 36
click at [129, 429] on link "8. Mes informations" at bounding box center [74, 421] width 109 height 15
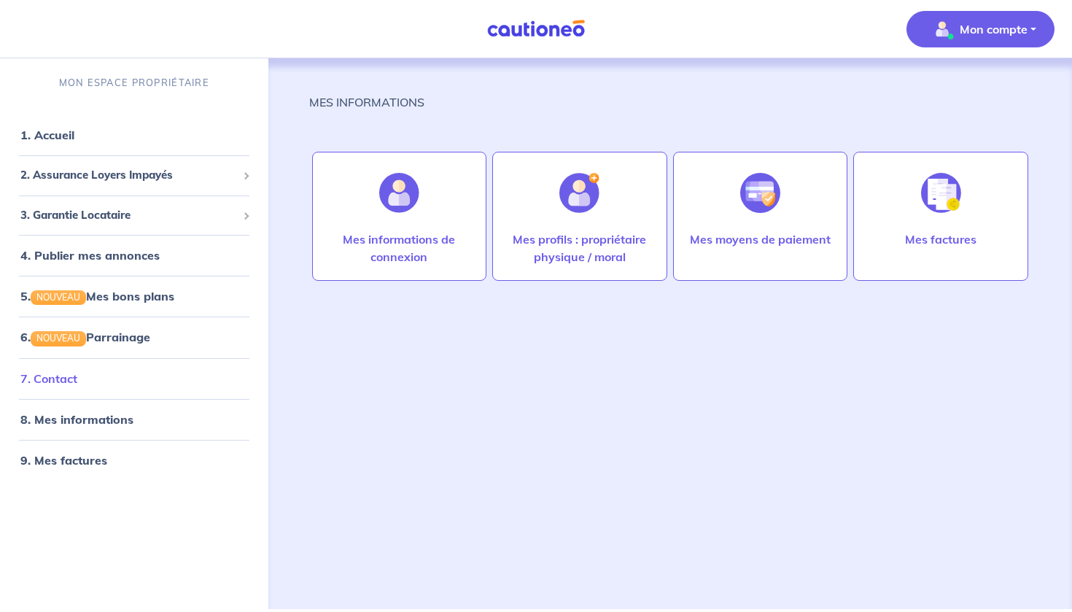
click at [77, 384] on link "7. Contact" at bounding box center [48, 378] width 57 height 15
